Goal: Contribute content: Add original content to the website for others to see

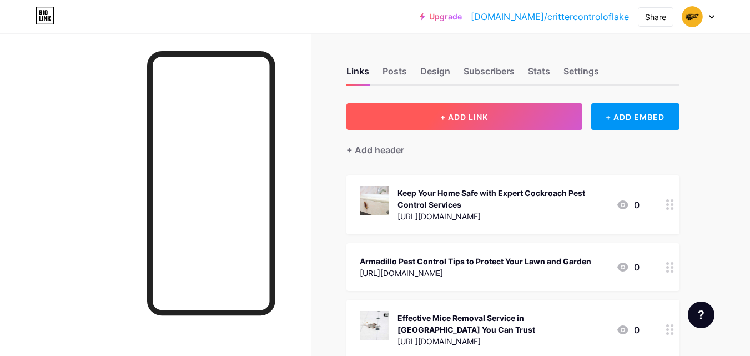
click at [467, 117] on span "+ ADD LINK" at bounding box center [464, 116] width 48 height 9
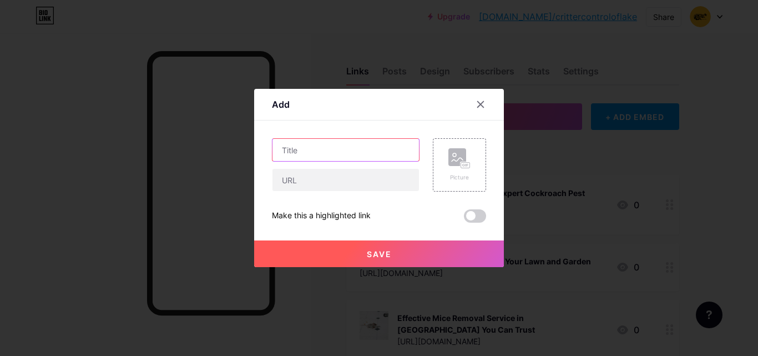
click at [327, 154] on input "text" at bounding box center [345, 150] width 147 height 22
paste input "Why Squirrel Pest Control Is Essential for Every Homeowner"
type input "Why Squirrel Pest Control Is Essential for Every Homeowner"
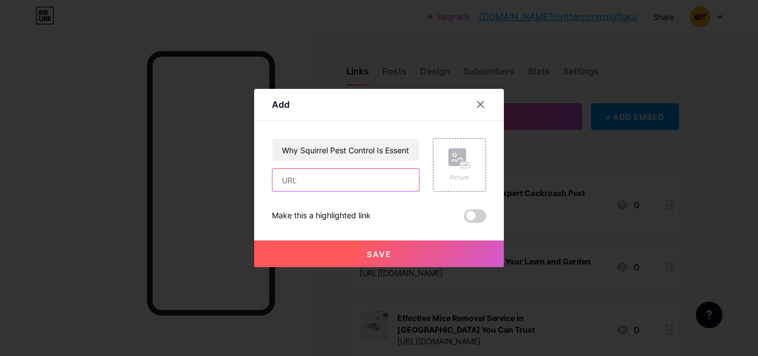
click at [295, 178] on input "text" at bounding box center [345, 180] width 147 height 22
paste input "[URL][DOMAIN_NAME]"
type input "[URL][DOMAIN_NAME]"
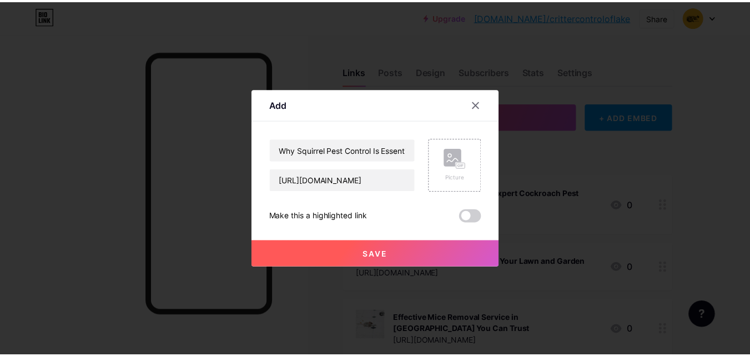
scroll to position [0, 0]
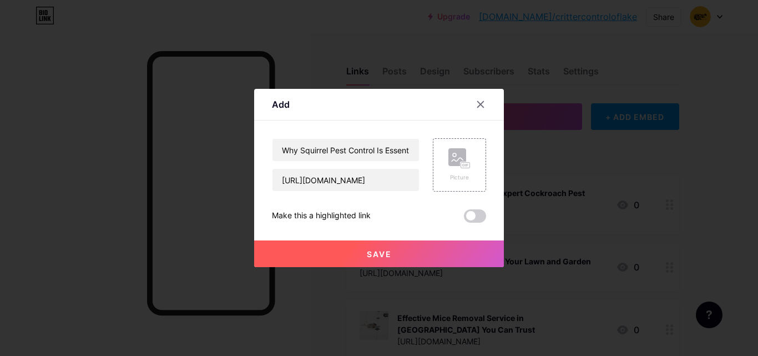
click at [408, 251] on button "Save" at bounding box center [379, 253] width 250 height 27
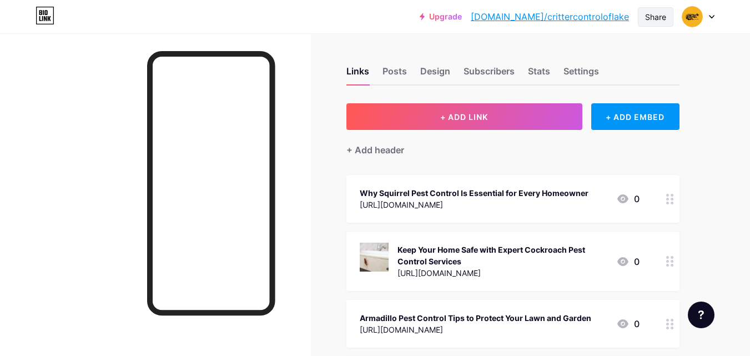
click at [651, 17] on div "Share" at bounding box center [655, 17] width 21 height 12
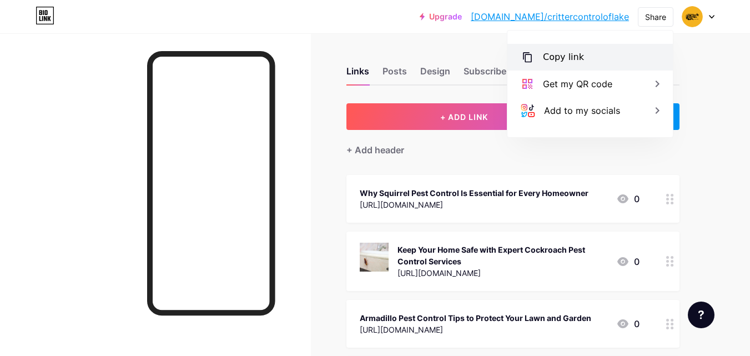
click at [563, 49] on div "Copy link" at bounding box center [589, 57] width 165 height 27
